Goal: Obtain resource: Download file/media

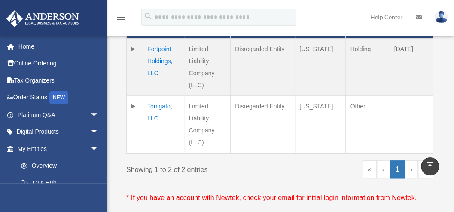
scroll to position [239, 0]
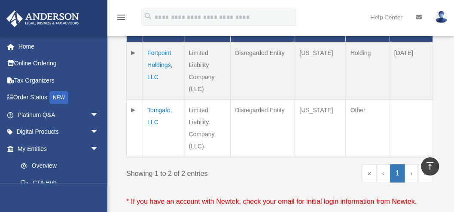
click at [163, 58] on td "Fortpoint Holdings, LLC" at bounding box center [163, 71] width 41 height 58
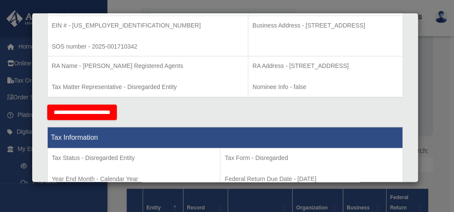
scroll to position [0, 0]
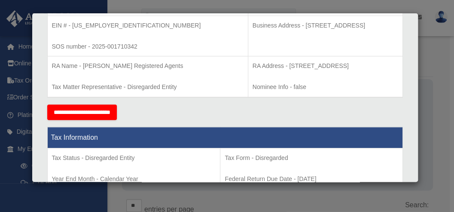
click at [13, 93] on div "Details × Articles Sent Organizational Date" at bounding box center [227, 106] width 454 height 212
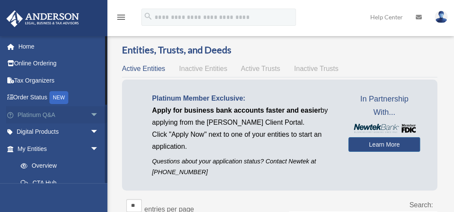
click at [90, 113] on span "arrow_drop_down" at bounding box center [98, 115] width 17 height 18
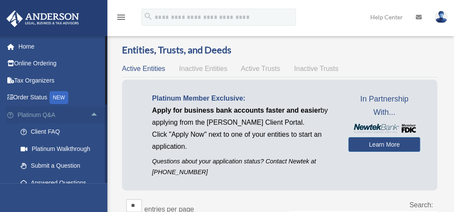
click at [90, 113] on span "arrow_drop_up" at bounding box center [98, 115] width 17 height 18
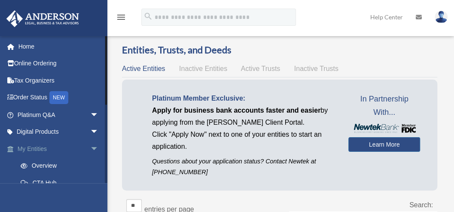
click at [91, 147] on span "arrow_drop_down" at bounding box center [98, 149] width 17 height 18
click at [90, 163] on span "arrow_drop_down" at bounding box center [98, 166] width 17 height 18
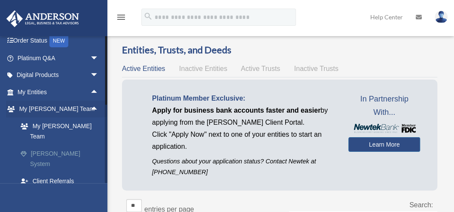
scroll to position [112, 0]
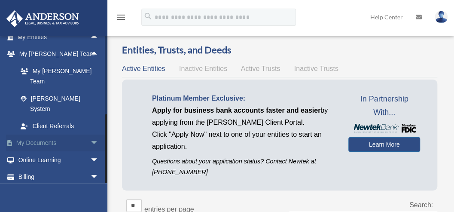
click at [90, 134] on span "arrow_drop_down" at bounding box center [98, 143] width 17 height 18
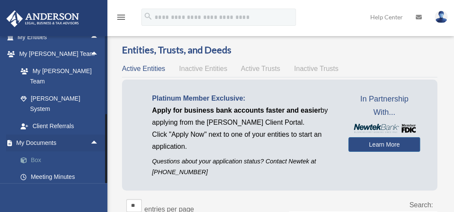
click at [43, 151] on link "Box" at bounding box center [62, 159] width 100 height 17
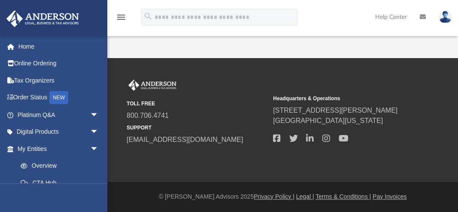
click at [361, 44] on div "App [PERSON_NAME][EMAIL_ADDRESS][DOMAIN_NAME] Sign Out [PERSON_NAME][EMAIL_ADDR…" at bounding box center [229, 29] width 458 height 58
click at [204, 46] on div "App philogene@live.com Sign Out philogene@live.com Home Online Ordering Tax Org…" at bounding box center [229, 29] width 458 height 58
click at [58, 167] on link "Overview" at bounding box center [62, 165] width 100 height 17
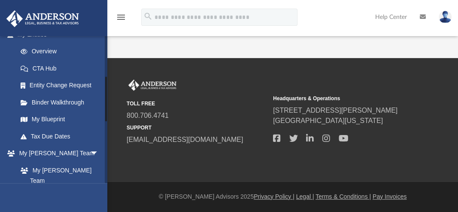
scroll to position [172, 0]
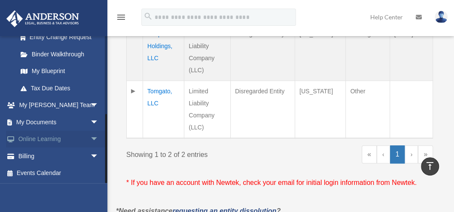
scroll to position [286, 0]
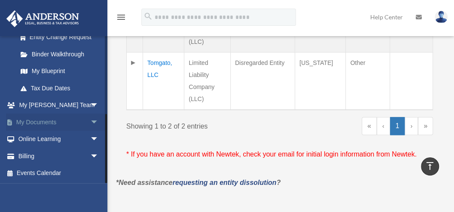
click at [91, 120] on span "arrow_drop_down" at bounding box center [98, 122] width 17 height 18
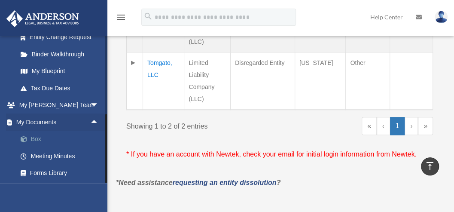
click at [30, 137] on span at bounding box center [28, 139] width 6 height 6
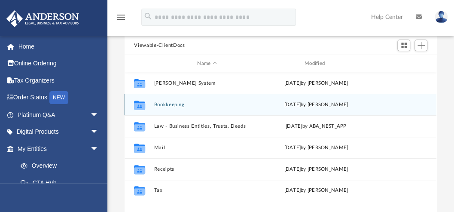
scroll to position [86, 0]
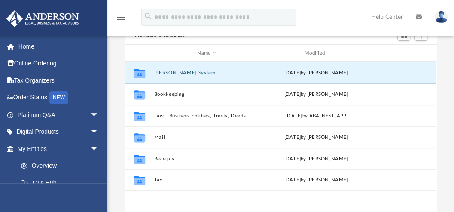
click at [172, 72] on button "[PERSON_NAME] System" at bounding box center [207, 73] width 106 height 6
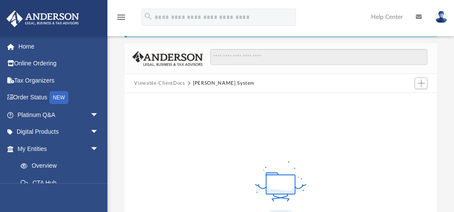
scroll to position [0, 0]
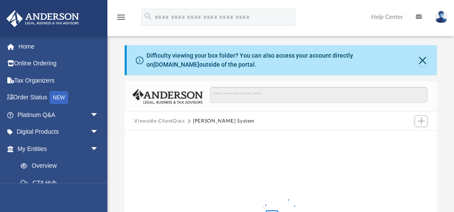
click at [174, 118] on button "Viewable-ClientDocs" at bounding box center [159, 121] width 51 height 8
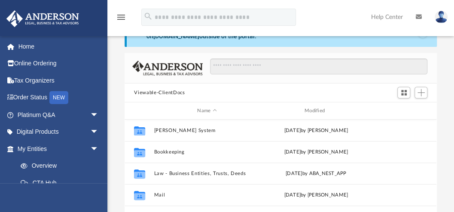
scroll to position [86, 0]
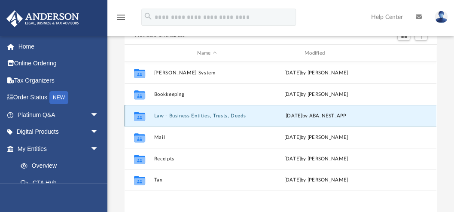
click at [192, 115] on button "Law - Business Entities, Trusts, Deeds" at bounding box center [207, 116] width 106 height 6
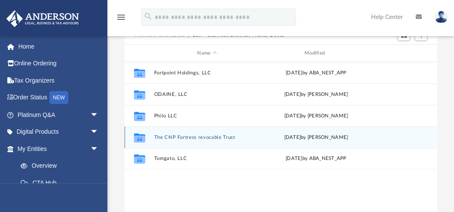
click at [191, 136] on button "The CNP Fortress revocable Trust" at bounding box center [207, 137] width 106 height 6
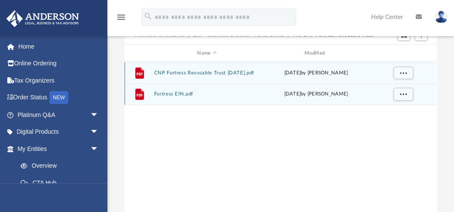
scroll to position [0, 0]
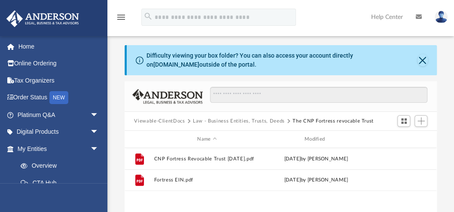
click at [222, 121] on button "Law - Business Entities, Trusts, Deeds" at bounding box center [239, 121] width 92 height 8
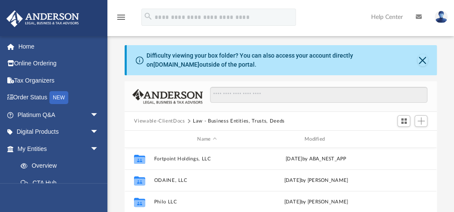
scroll to position [86, 0]
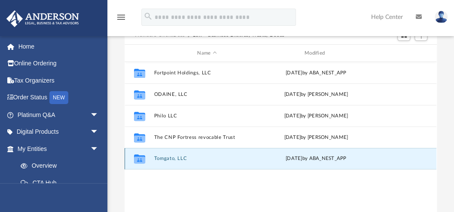
click at [174, 158] on button "Tomgato, LLC" at bounding box center [207, 158] width 106 height 6
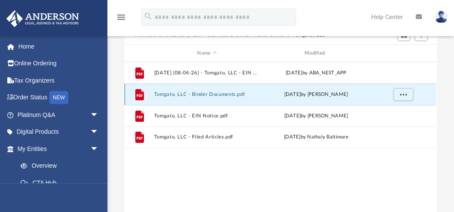
click at [204, 93] on button "Tomgato, LLC - Binder Documents.pdf" at bounding box center [207, 94] width 106 height 6
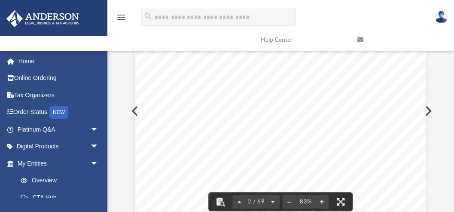
scroll to position [430, 0]
